Goal: Task Accomplishment & Management: Use online tool/utility

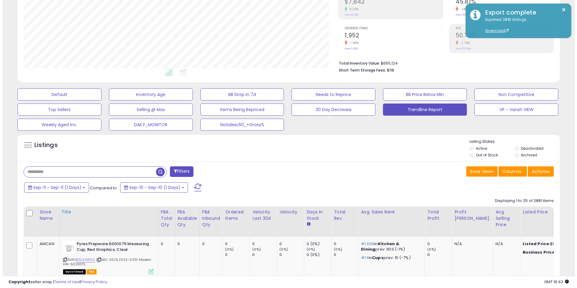
scroll to position [124, 315]
click at [540, 171] on button "Actions" at bounding box center [538, 171] width 26 height 10
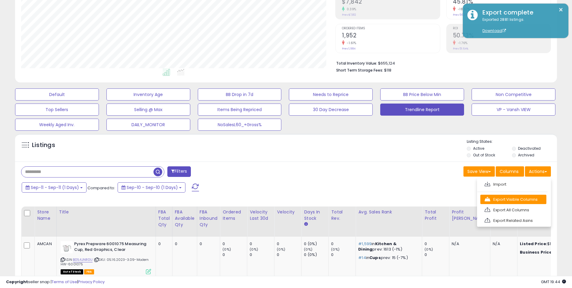
click at [517, 197] on link "Export Visible Columns" at bounding box center [513, 199] width 66 height 9
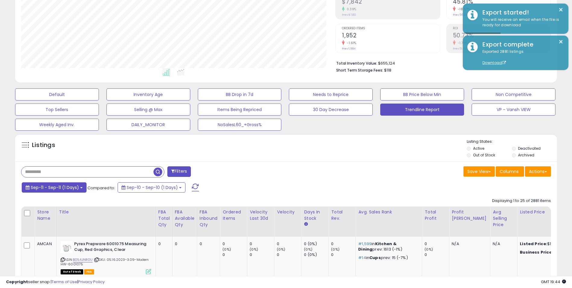
click at [77, 188] on span "Sep-11 - Sep-11 (1 Days)" at bounding box center [55, 187] width 48 height 6
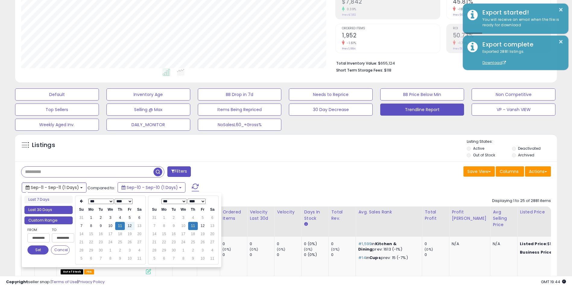
type input "**********"
click at [47, 208] on li "Last 30 Days" at bounding box center [48, 210] width 48 height 8
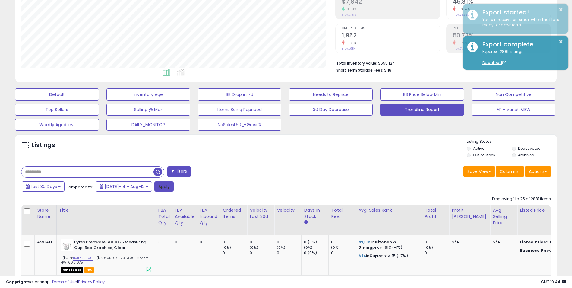
click at [154, 186] on button "Apply" at bounding box center [163, 186] width 19 height 10
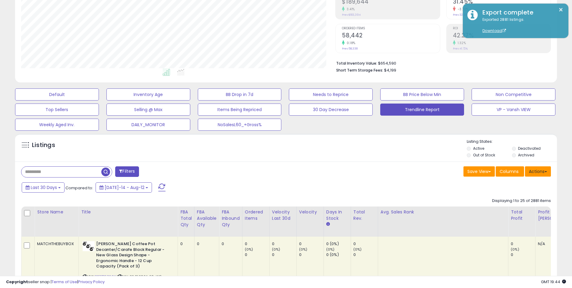
click at [544, 172] on button "Actions" at bounding box center [538, 171] width 26 height 10
click at [513, 198] on link "Export Visible Columns" at bounding box center [513, 199] width 66 height 9
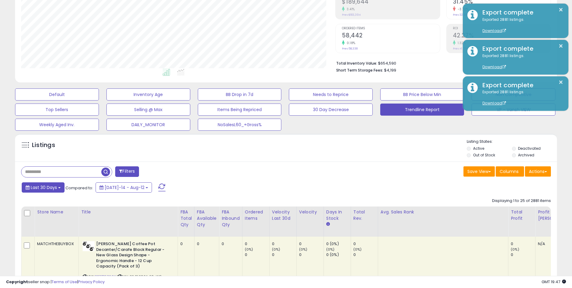
click at [52, 188] on span "Last 30 Days" at bounding box center [44, 187] width 26 height 6
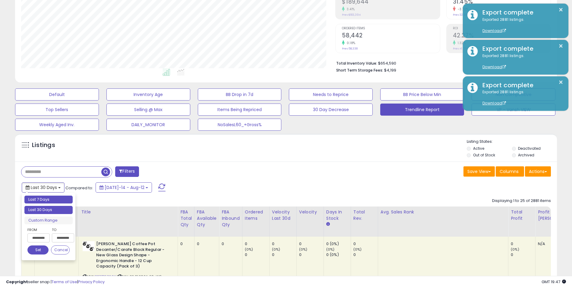
type input "**********"
click at [46, 199] on li "Last 7 Days" at bounding box center [48, 199] width 48 height 8
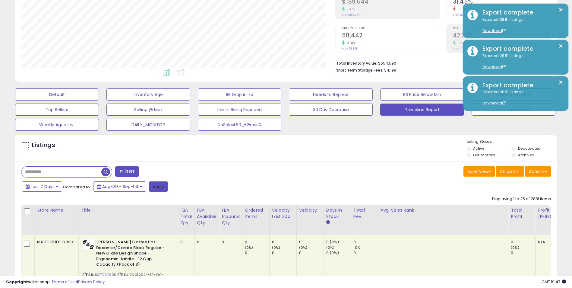
drag, startPoint x: 155, startPoint y: 187, endPoint x: 371, endPoint y: 185, distance: 215.9
click at [155, 187] on button "Apply" at bounding box center [158, 186] width 19 height 10
click at [537, 169] on button "Actions" at bounding box center [538, 171] width 26 height 10
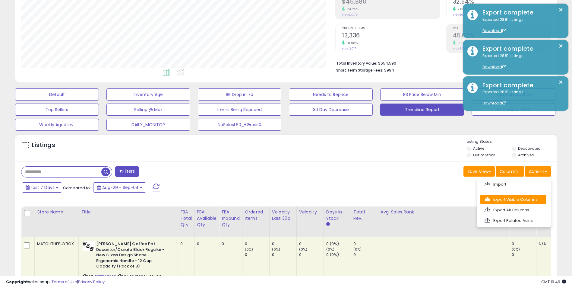
click at [501, 198] on link "Export Visible Columns" at bounding box center [513, 199] width 66 height 9
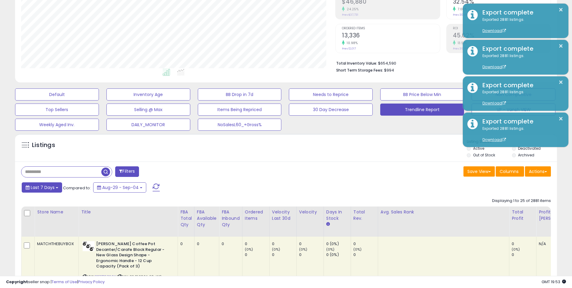
click at [52, 189] on span "Last 7 Days" at bounding box center [43, 187] width 24 height 6
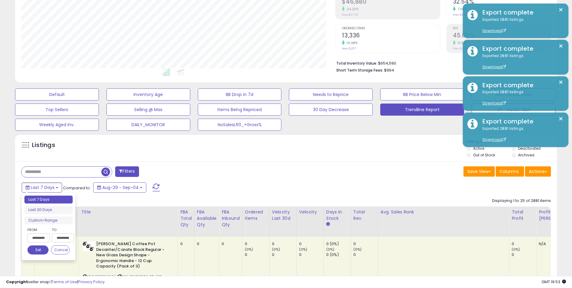
click at [42, 237] on input "**********" at bounding box center [38, 237] width 22 height 9
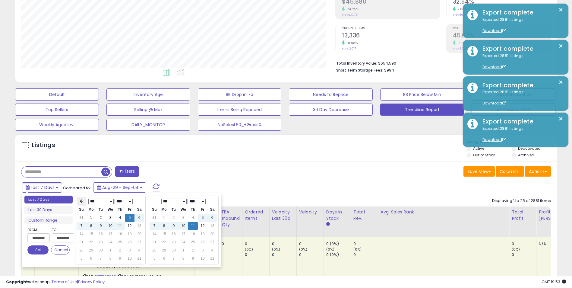
click at [82, 201] on icon at bounding box center [81, 201] width 3 height 4
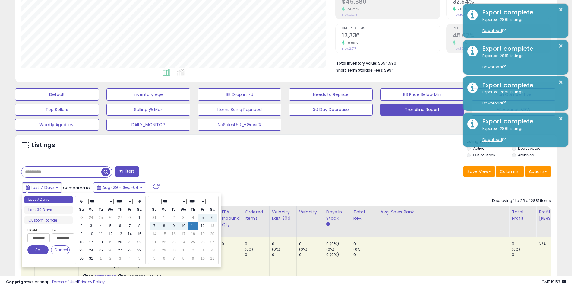
click at [82, 201] on icon at bounding box center [81, 201] width 3 height 4
click at [106, 219] on td "1" at bounding box center [111, 218] width 10 height 8
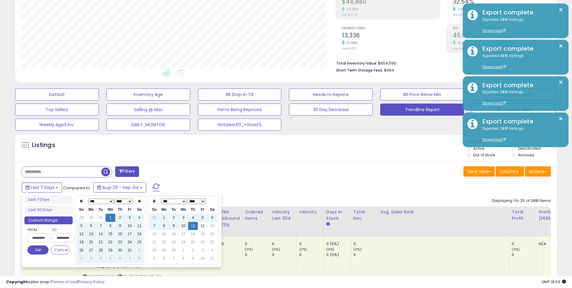
type input "**********"
click at [34, 249] on button "Set" at bounding box center [37, 249] width 21 height 9
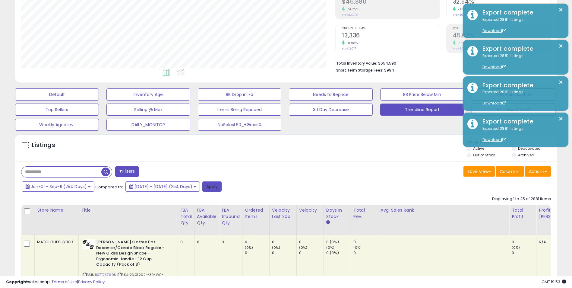
click at [222, 185] on button "Apply" at bounding box center [211, 186] width 19 height 10
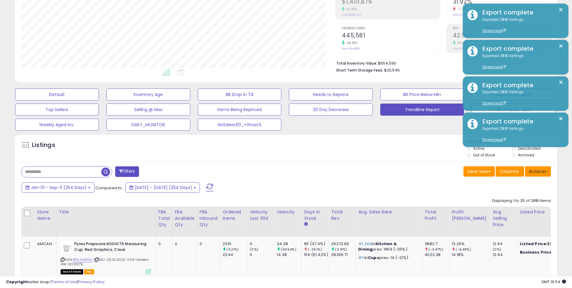
click at [545, 170] on button "Actions" at bounding box center [538, 171] width 26 height 10
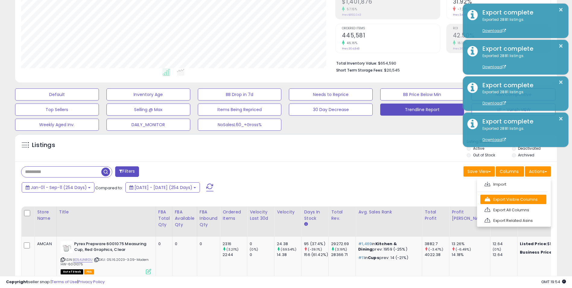
click at [522, 201] on link "Export Visible Columns" at bounding box center [513, 199] width 66 height 9
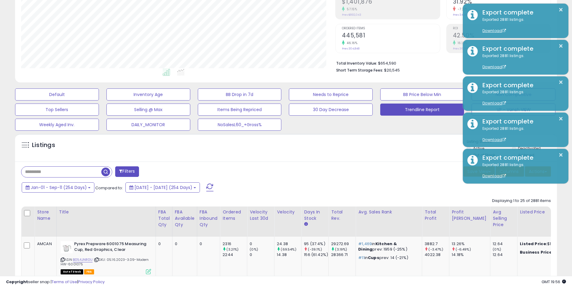
click at [327, 169] on div "Save View Save As New View Update Current View Columns Actions Import Export Vi…" at bounding box center [421, 172] width 270 height 12
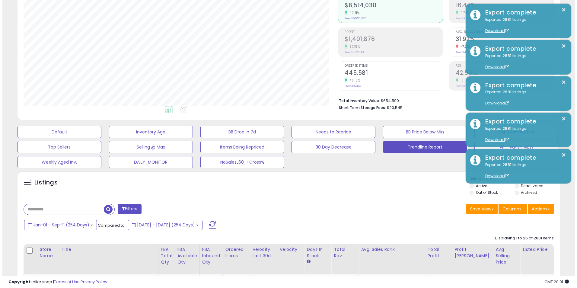
scroll to position [90, 0]
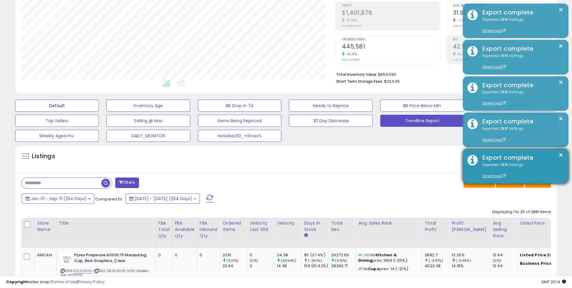
drag, startPoint x: 56, startPoint y: 105, endPoint x: 511, endPoint y: 157, distance: 458.0
click at [56, 105] on button "Default" at bounding box center [57, 106] width 84 height 12
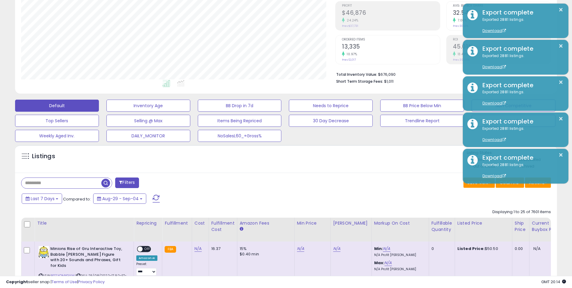
scroll to position [124, 315]
